Goal: Register for event/course

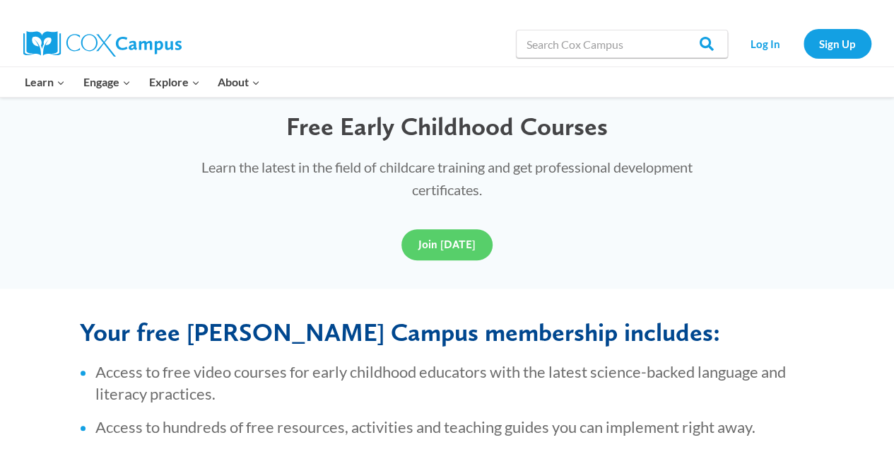
scroll to position [394, 0]
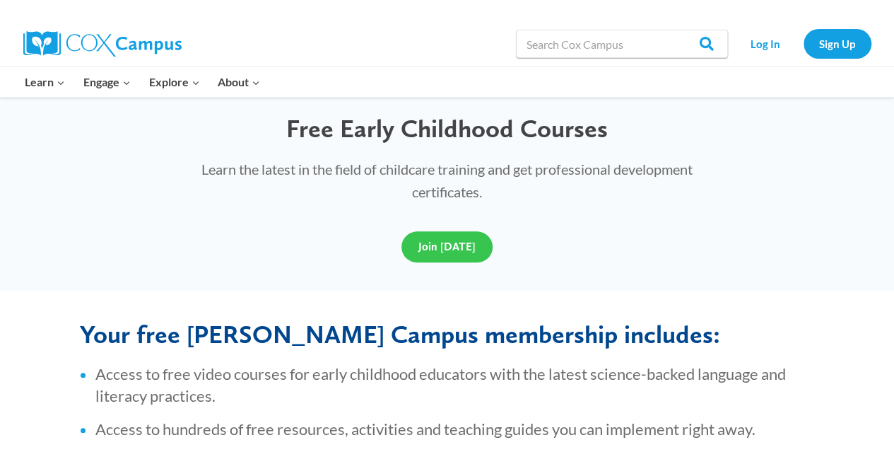
click at [462, 242] on span "Join [DATE]" at bounding box center [447, 246] width 57 height 13
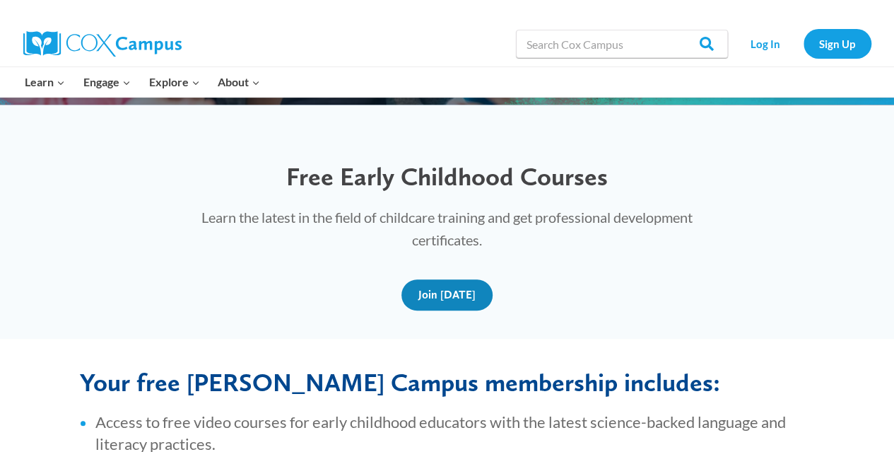
scroll to position [343, 0]
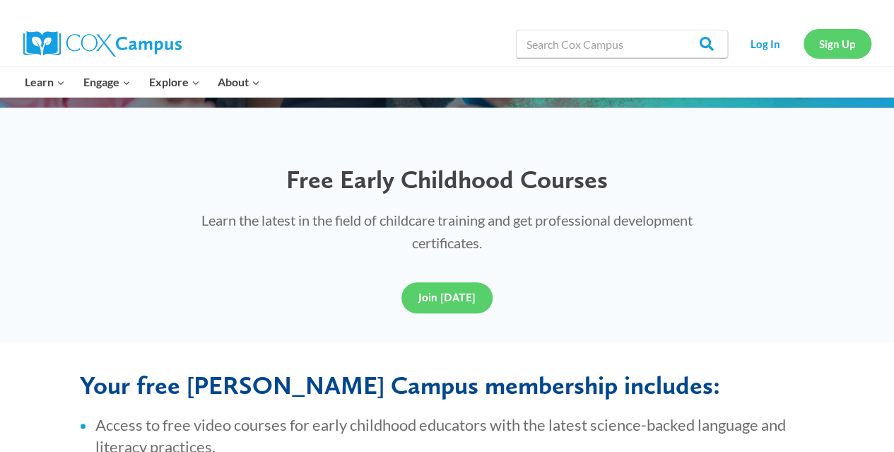
click at [846, 40] on link "Sign Up" at bounding box center [838, 43] width 68 height 29
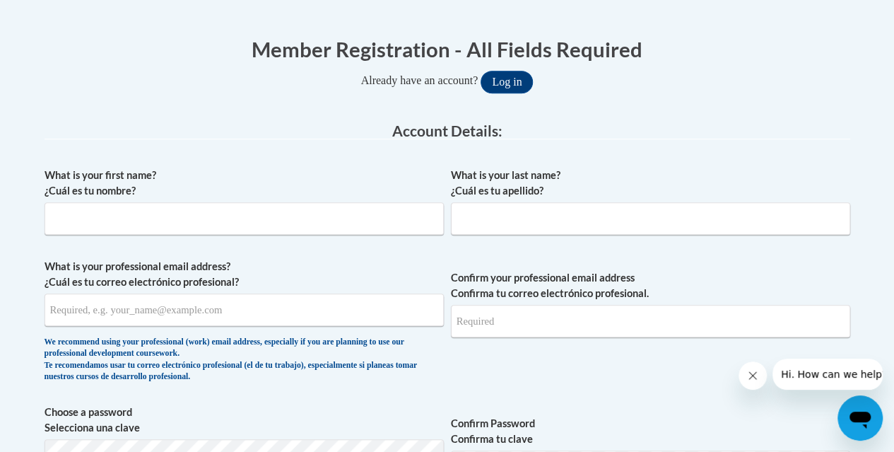
scroll to position [270, 0]
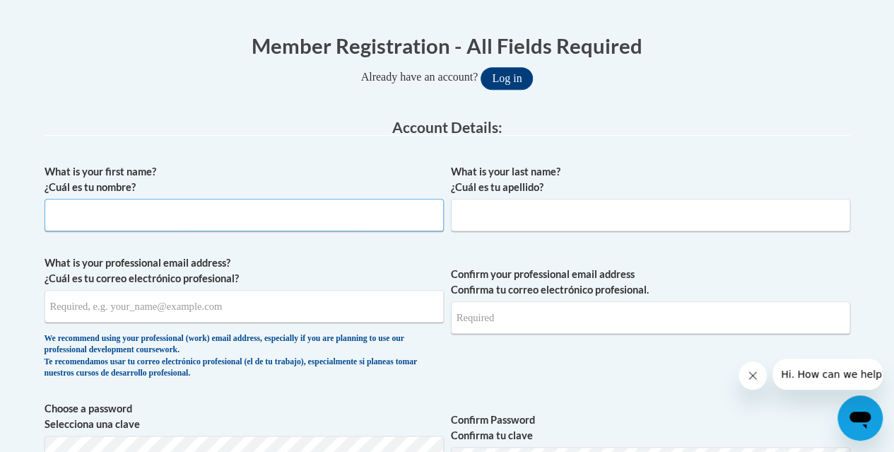
click at [173, 214] on input "What is your first name? ¿Cuál es tu nombre?" at bounding box center [244, 215] width 399 height 33
type input "Pamela"
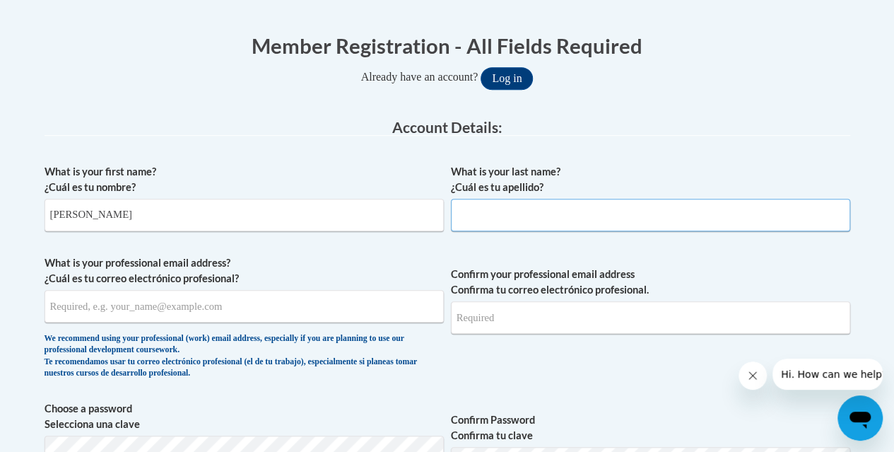
click at [462, 218] on input "What is your last name? ¿Cuál es tu apellido?" at bounding box center [650, 215] width 399 height 33
type input "Newsome"
click at [298, 310] on input "What is your professional email address? ¿Cuál es tu correo electrónico profesi…" at bounding box center [244, 306] width 399 height 33
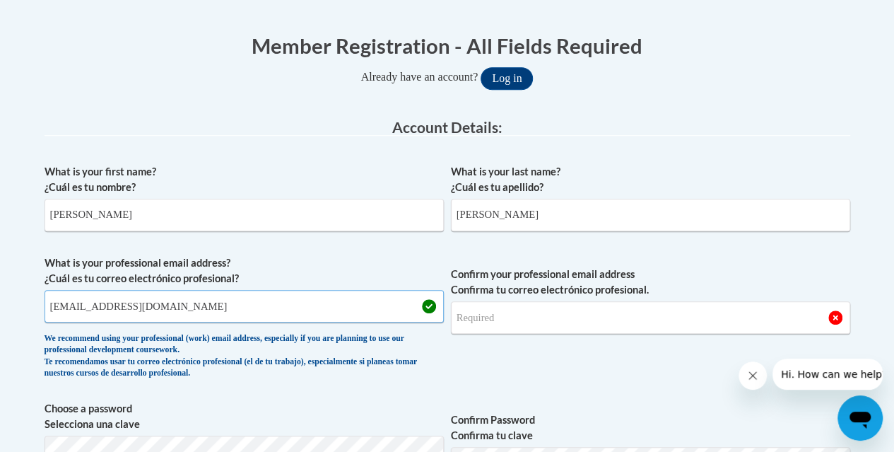
type input "pnewsome@hrcapinc.org"
click at [541, 316] on input "Confirm your professional email address Confirma tu correo electrónico profesio…" at bounding box center [650, 317] width 399 height 33
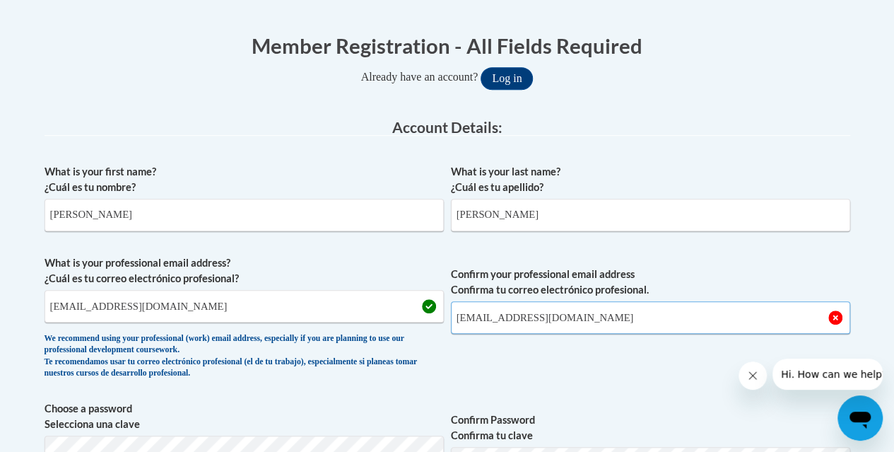
click at [705, 316] on input "pnewsome@hrcapinc.org" at bounding box center [650, 317] width 399 height 33
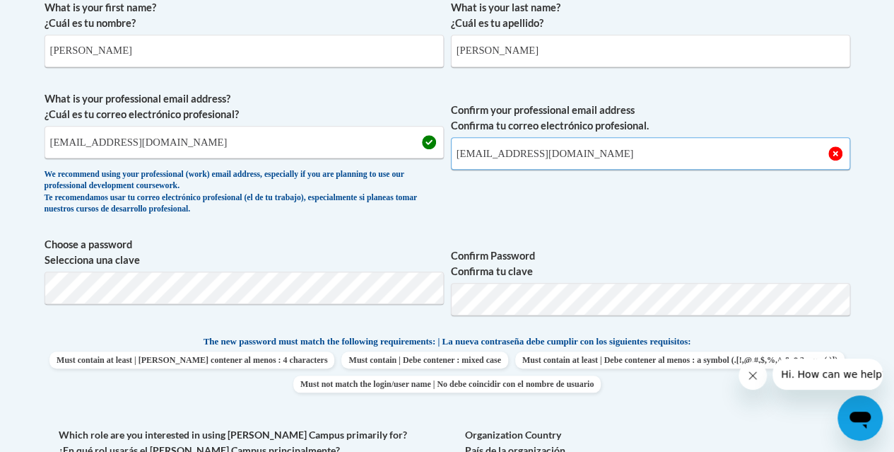
scroll to position [426, 0]
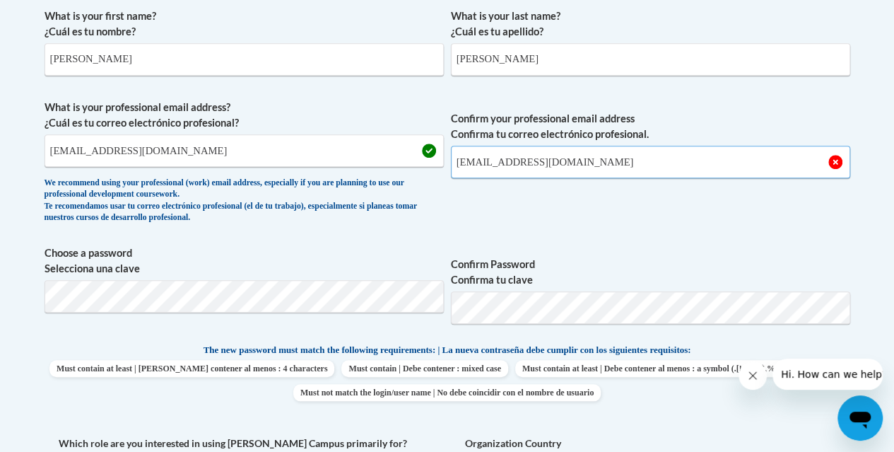
type input "pnewsome@hrcapinc.org"
click at [807, 337] on div "What is your first name? ¿Cuál es tu nombre? Pamela What is your last name? ¿Cu…" at bounding box center [448, 329] width 806 height 657
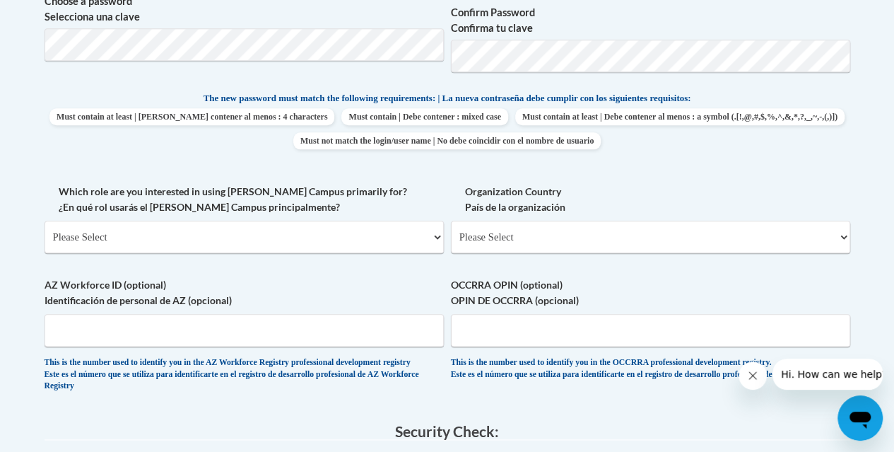
scroll to position [683, 0]
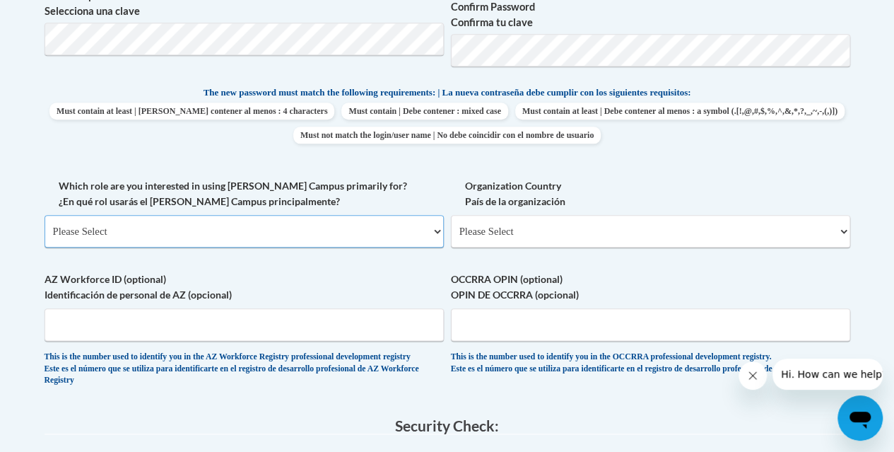
click at [144, 220] on select "Please Select College/University | Colegio/Universidad Community/Nonprofit Part…" at bounding box center [244, 231] width 399 height 33
select select "fbf2d438-af2f-41f8-98f1-81c410e29de3"
click at [45, 215] on select "Please Select College/University | Colegio/Universidad Community/Nonprofit Part…" at bounding box center [244, 231] width 399 height 33
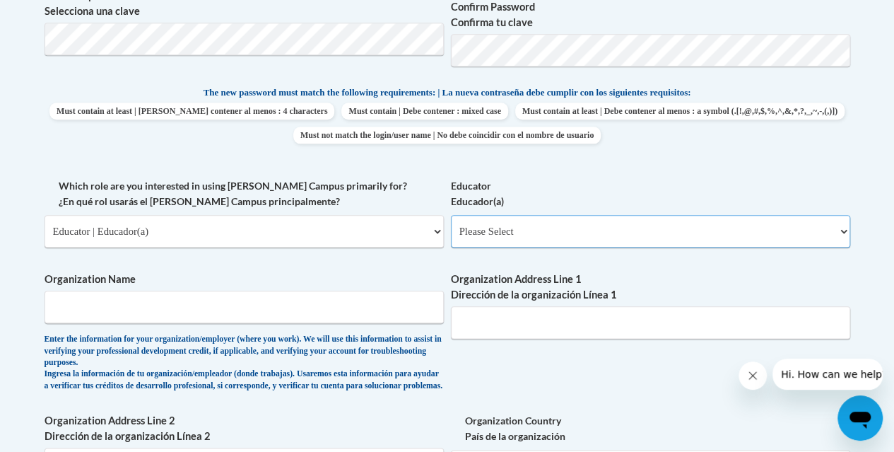
click at [516, 229] on select "Please Select Early Learning/Daycare Teacher/Family Home Care Provider | Maestr…" at bounding box center [650, 231] width 399 height 33
select select "67563ca1-16dc-4830-a7b3-94a34bed3689"
click at [451, 215] on select "Please Select Early Learning/Daycare Teacher/Family Home Care Provider | Maestr…" at bounding box center [650, 231] width 399 height 33
click at [232, 305] on input "Organization Name" at bounding box center [244, 307] width 399 height 33
click at [495, 326] on input "Organization Address Line 1 Dirección de la organización Línea 1" at bounding box center [650, 322] width 399 height 33
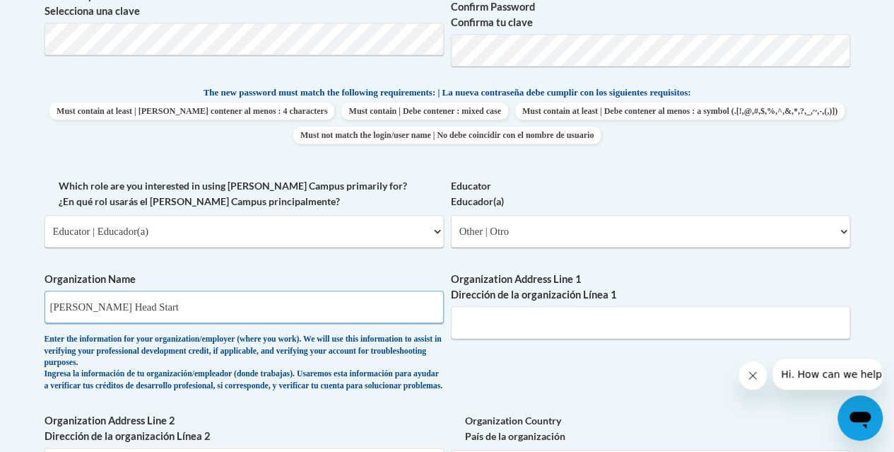
click at [133, 306] on input "Ayers Head Start" at bounding box center [244, 307] width 399 height 33
type input "A"
type input "Ayers Center"
click at [486, 323] on input "Organization Address Line 1 Dirección de la organización Línea 1" at bounding box center [650, 322] width 399 height 33
click at [479, 323] on input "Organization Address Line 1 Dirección de la organización Línea 1" at bounding box center [650, 322] width 399 height 33
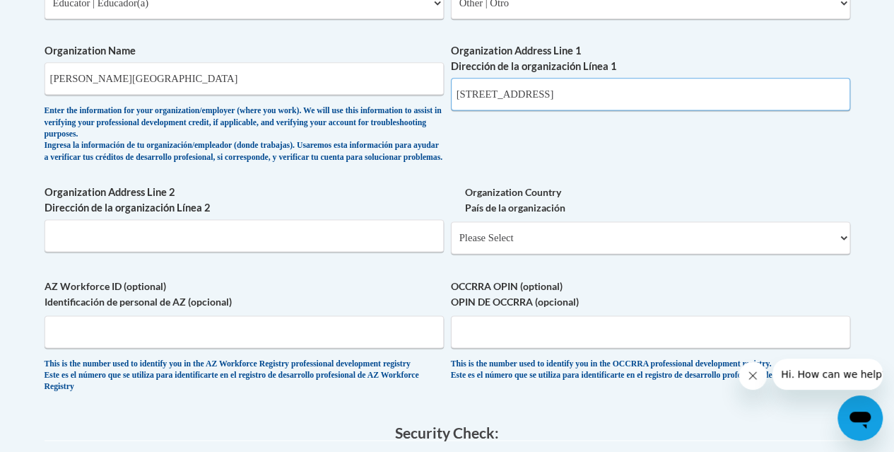
scroll to position [938, 0]
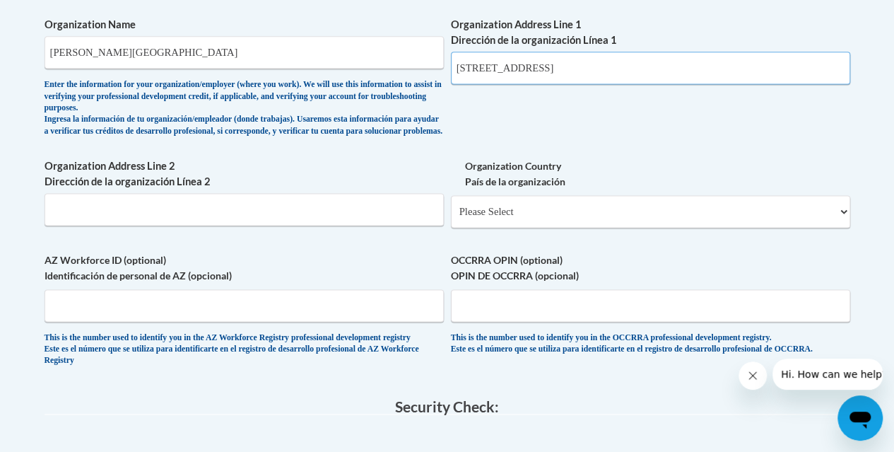
type input "14357 Deloice Crescent Newport News, VA 23602"
click at [573, 222] on select "Please Select United States | Estados Unidos Outside of the United States | Fue…" at bounding box center [650, 211] width 399 height 33
select select "ad49bcad-a171-4b2e-b99c-48b446064914"
click at [451, 206] on select "Please Select United States | Estados Unidos Outside of the United States | Fue…" at bounding box center [650, 211] width 399 height 33
select select
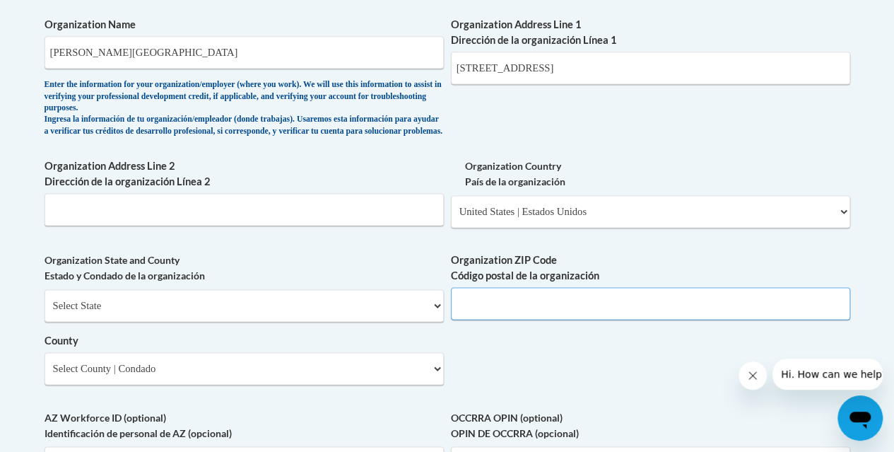
click at [512, 313] on input "Organization ZIP Code Código postal de la organización" at bounding box center [650, 303] width 399 height 33
click at [140, 320] on select "Select State Alabama Alaska Arizona Arkansas California Colorado Connecticut De…" at bounding box center [244, 305] width 399 height 33
select select "Virginia"
click at [45, 300] on select "Select State Alabama Alaska Arizona Arkansas California Colorado Connecticut De…" at bounding box center [244, 305] width 399 height 33
click at [498, 320] on input "Organization ZIP Code Código postal de la organización" at bounding box center [650, 303] width 399 height 33
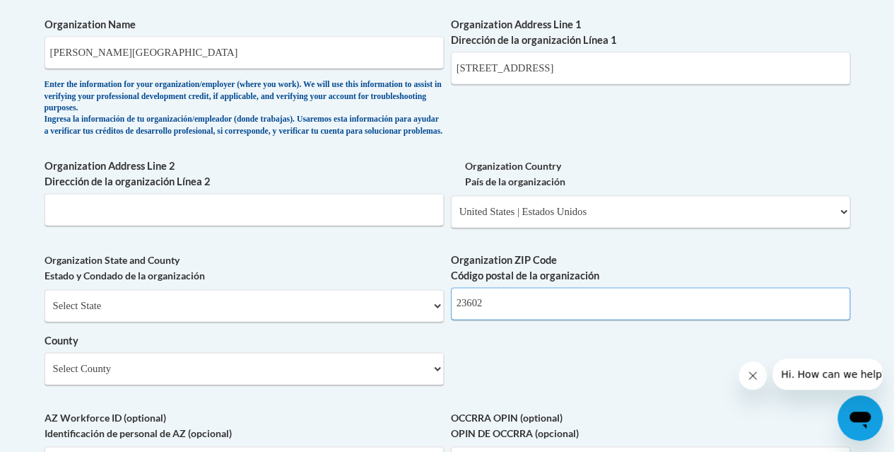
type input "23602"
click at [689, 67] on input "14357 Deloice Crescent Newport News, VA 23602" at bounding box center [650, 68] width 399 height 33
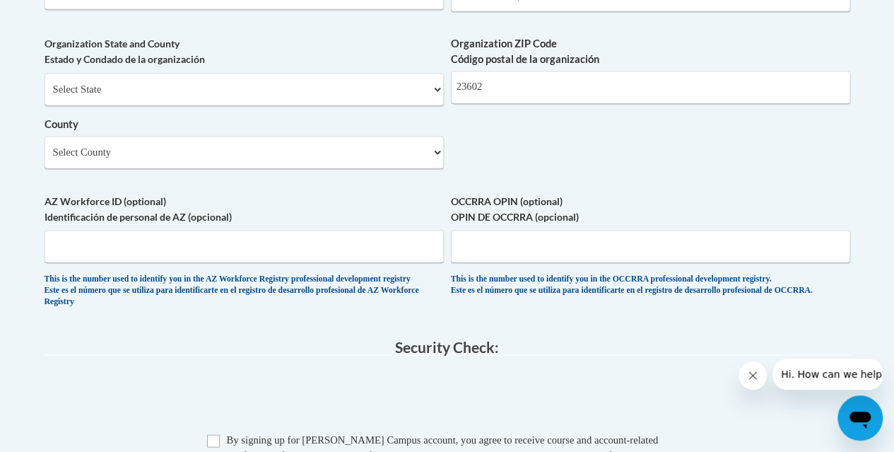
scroll to position [1210, 0]
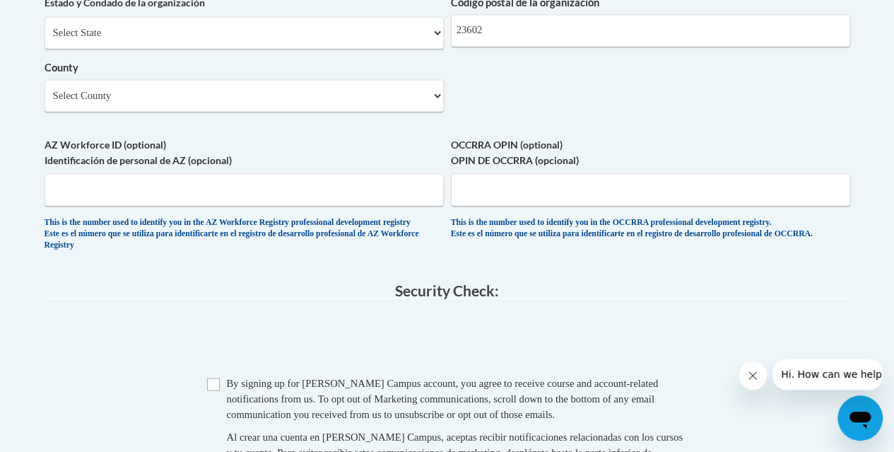
type input "14357 Deloice Crescent Newport News, VA"
click at [214, 390] on input "Checkbox" at bounding box center [213, 384] width 13 height 13
checkbox input "true"
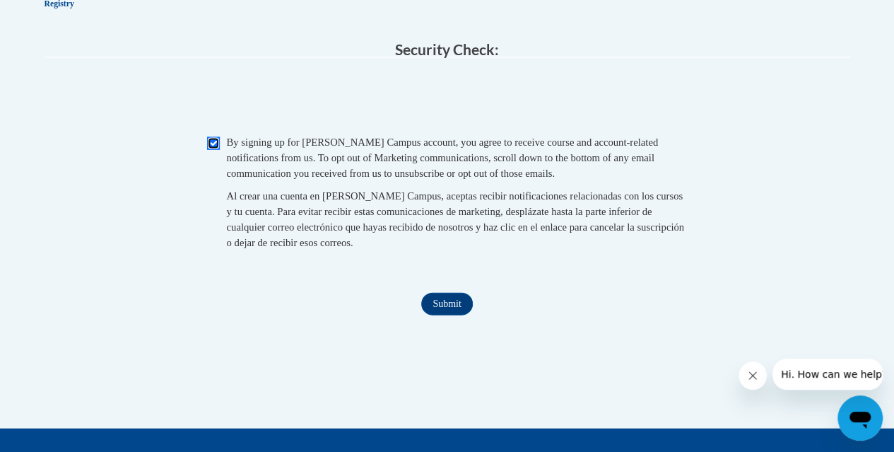
scroll to position [1468, 0]
